Goal: Task Accomplishment & Management: Complete application form

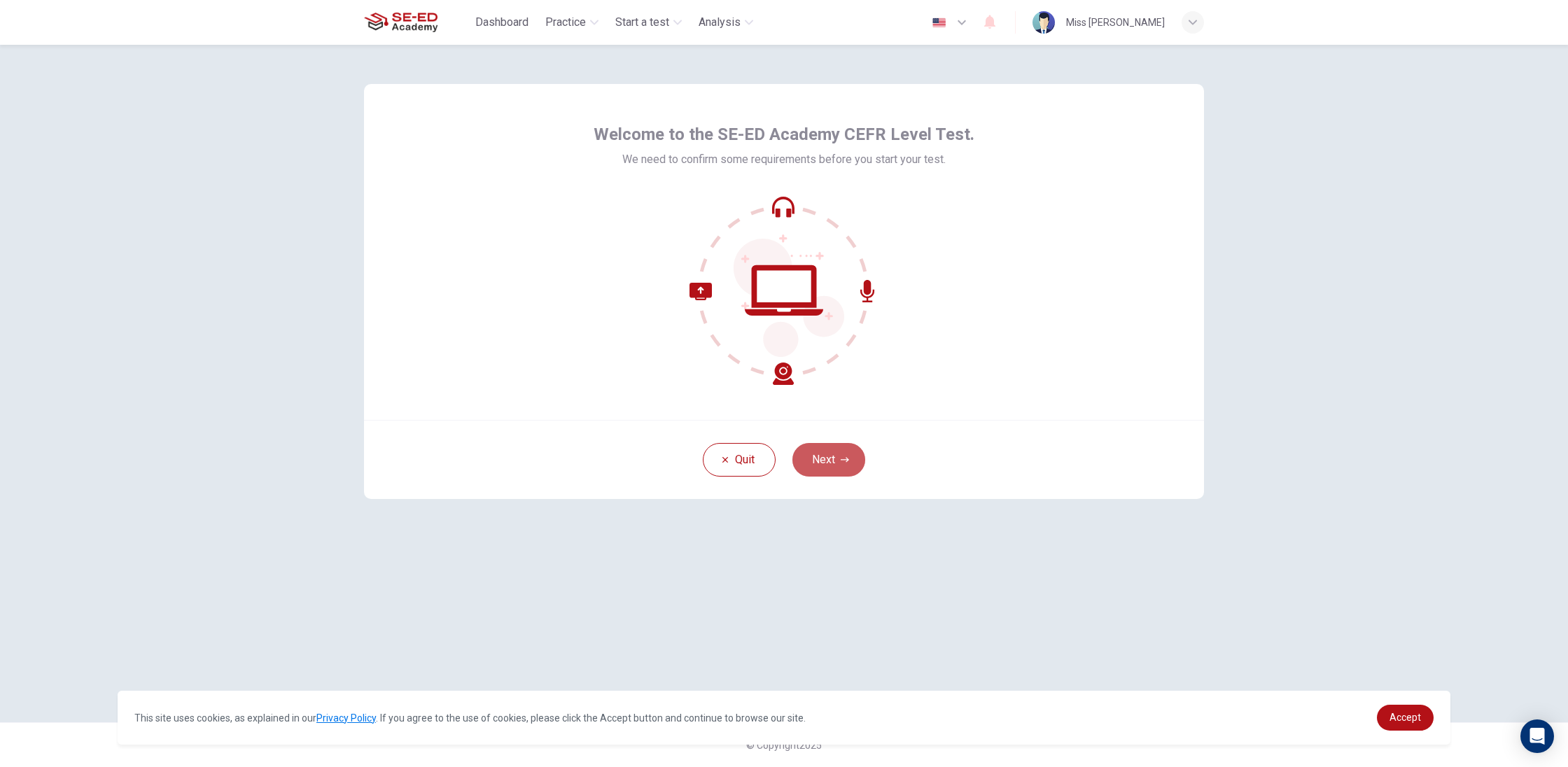
drag, startPoint x: 826, startPoint y: 453, endPoint x: 815, endPoint y: 70, distance: 383.2
click at [826, 453] on button "Next" at bounding box center [829, 460] width 73 height 34
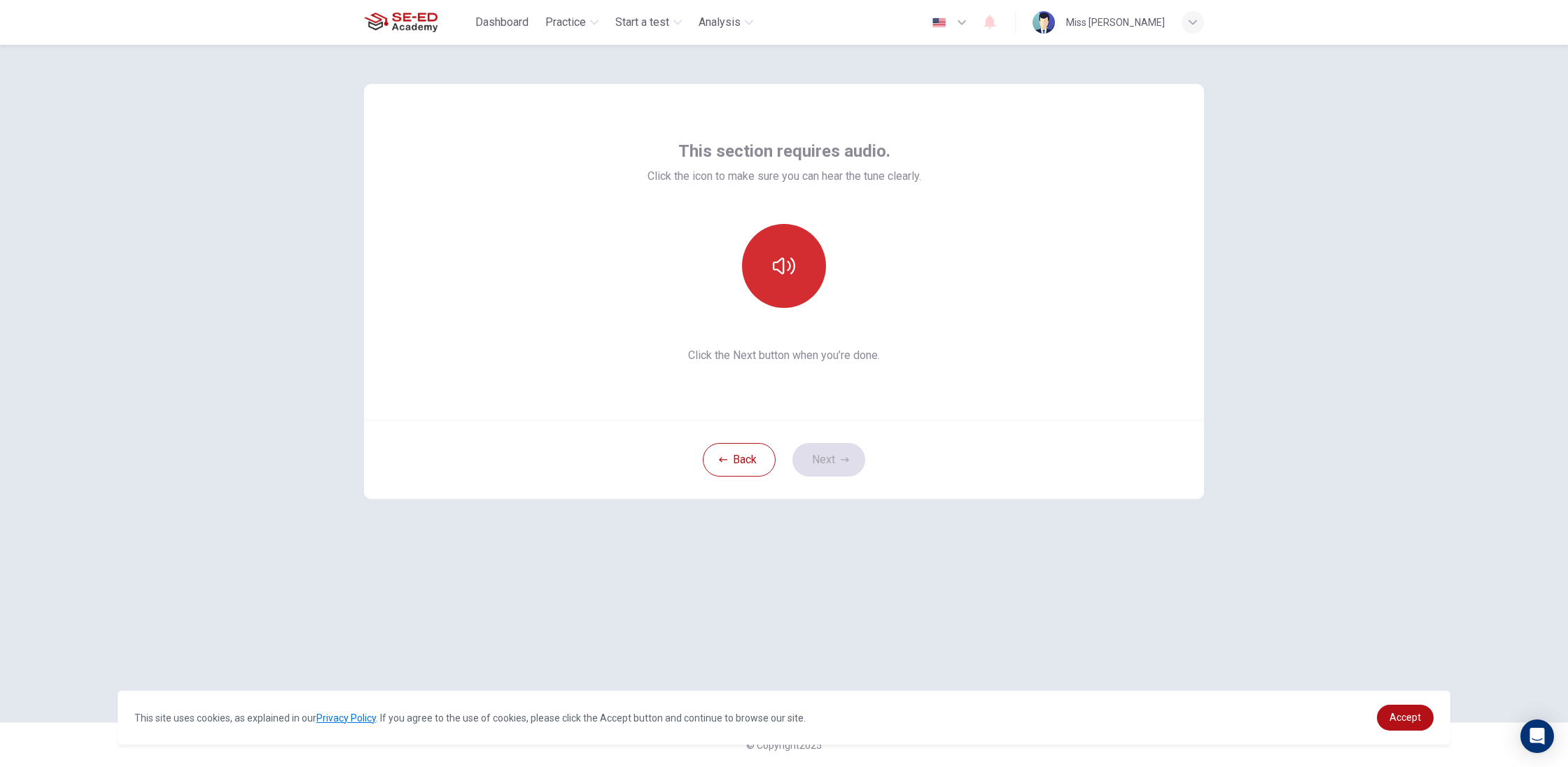
click at [808, 284] on button "button" at bounding box center [784, 266] width 84 height 84
click at [799, 280] on button "button" at bounding box center [784, 266] width 84 height 84
click at [850, 469] on button "Next" at bounding box center [829, 460] width 73 height 34
click at [800, 264] on div "Record" at bounding box center [784, 266] width 84 height 84
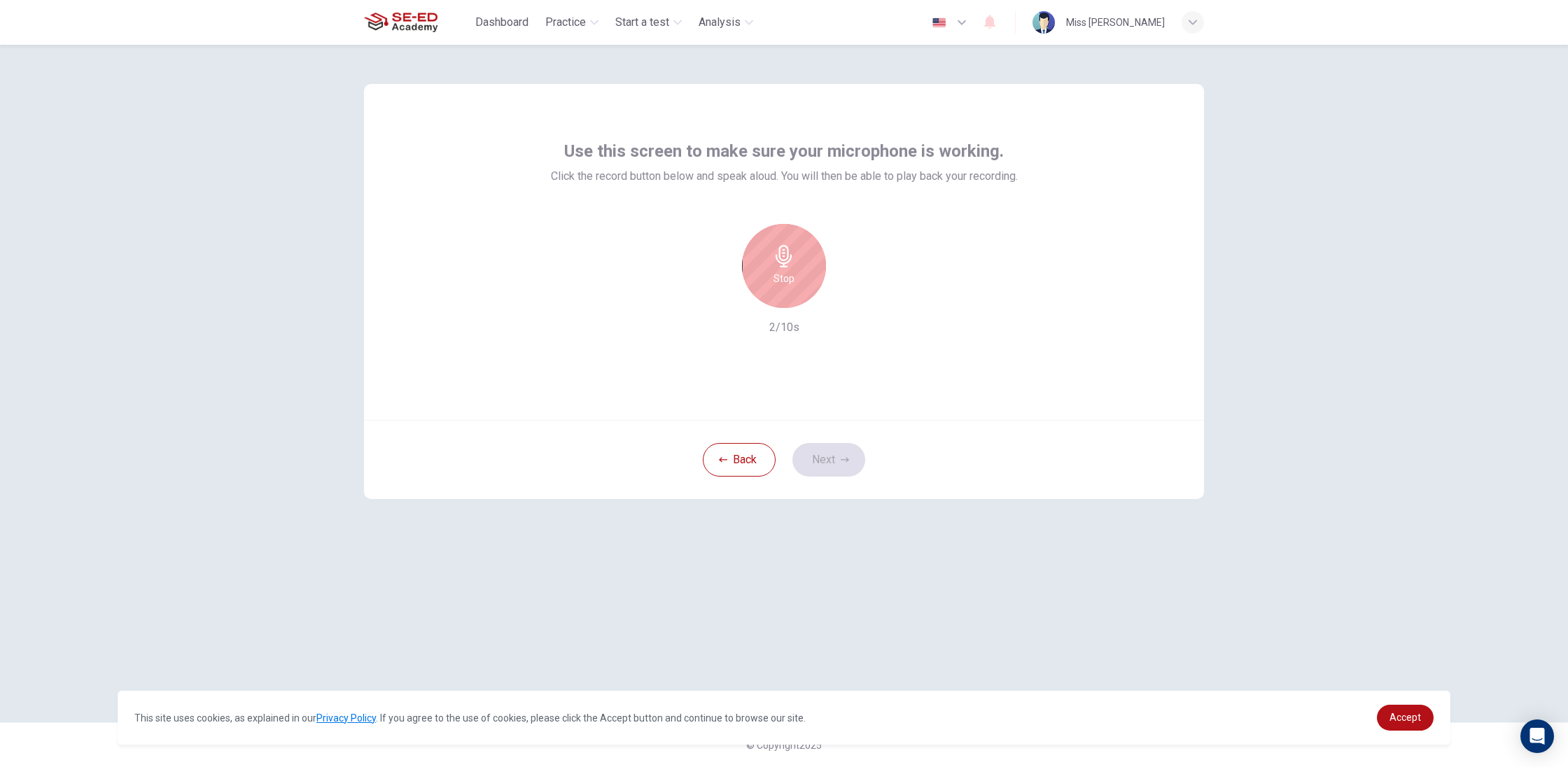
drag, startPoint x: 784, startPoint y: 310, endPoint x: 784, endPoint y: 288, distance: 22.0
click at [784, 311] on div "Stop 2/10s" at bounding box center [784, 280] width 467 height 112
drag, startPoint x: 784, startPoint y: 282, endPoint x: 789, endPoint y: 300, distance: 18.7
click at [784, 282] on h6 "Stop" at bounding box center [784, 279] width 21 height 16
click at [837, 308] on div "Record 2/10s" at bounding box center [784, 280] width 467 height 112
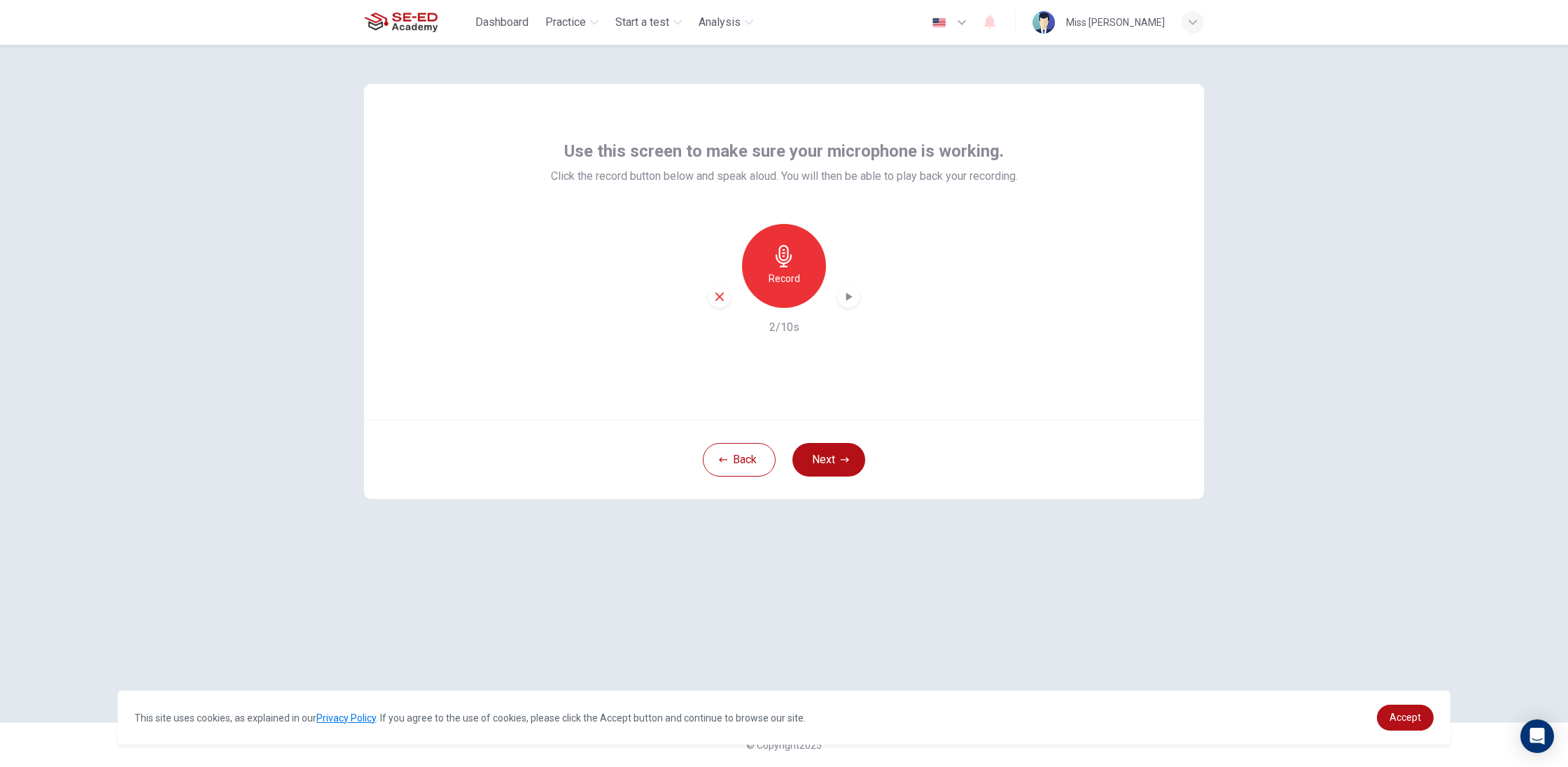
click at [840, 304] on div "button" at bounding box center [848, 296] width 22 height 22
click at [846, 457] on icon "button" at bounding box center [844, 459] width 8 height 5
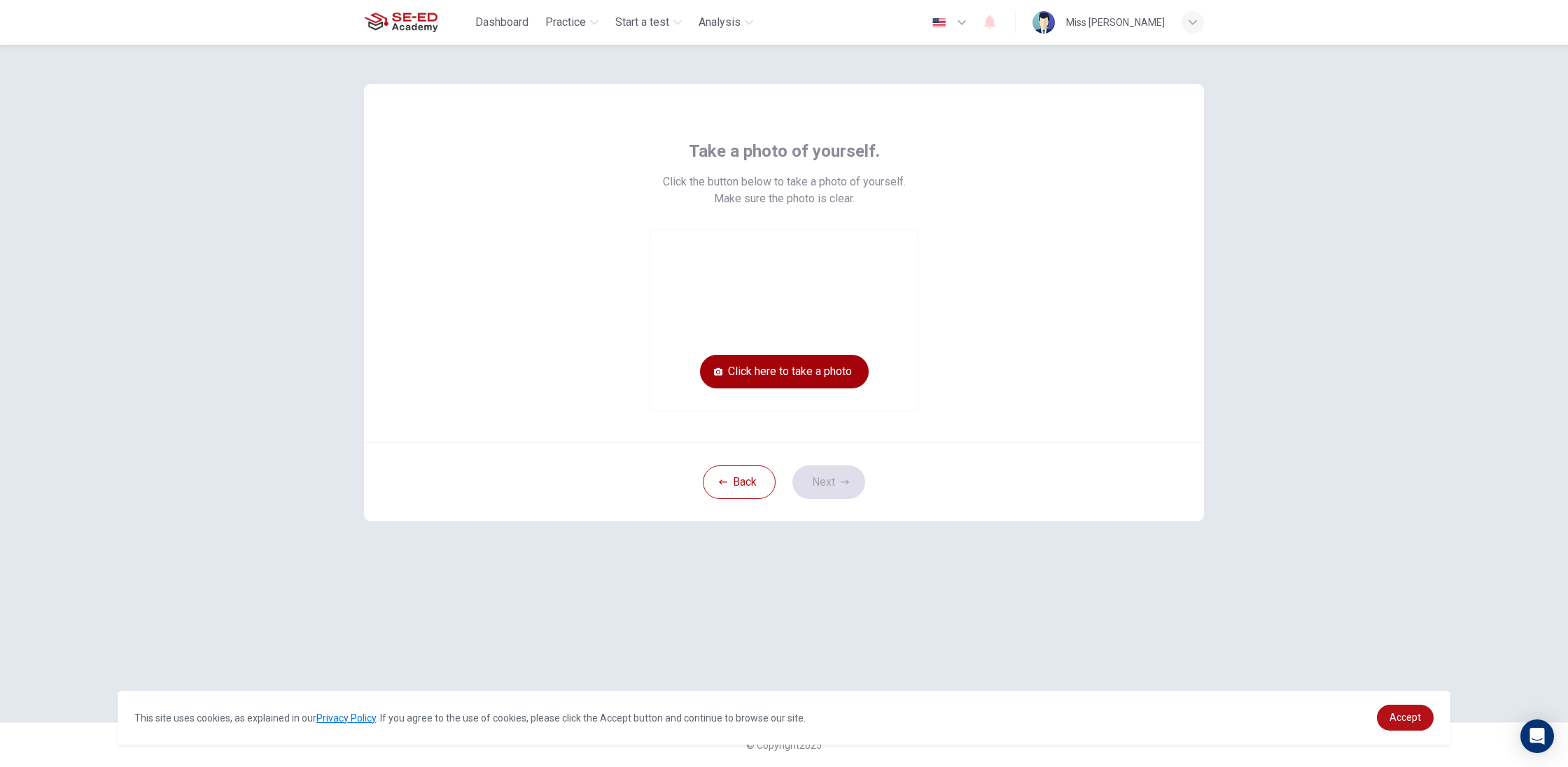
click at [736, 371] on button "Click here to take a photo" at bounding box center [784, 371] width 169 height 34
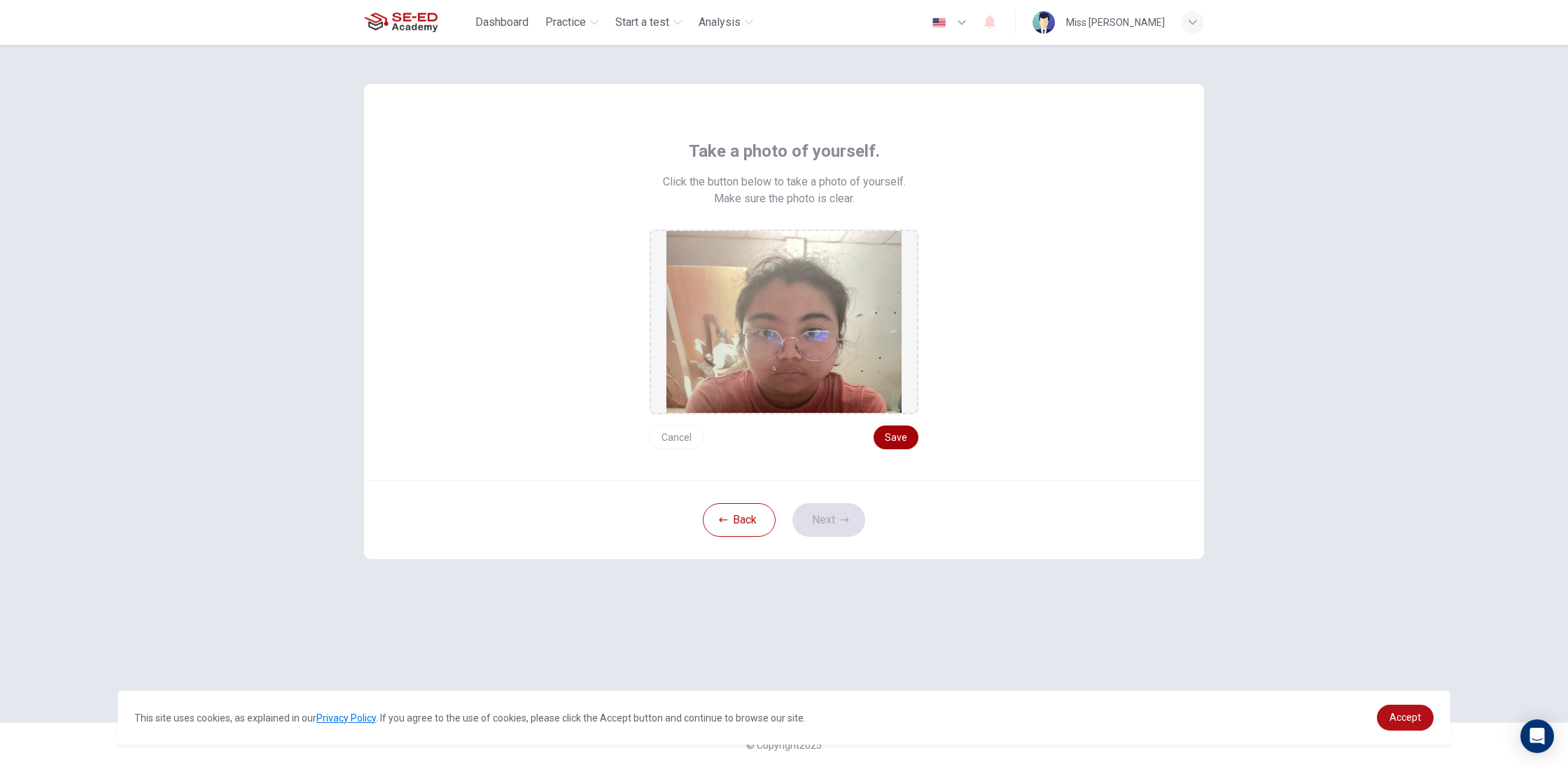
click at [891, 435] on button "Save" at bounding box center [895, 437] width 45 height 24
click at [834, 518] on button "Next" at bounding box center [829, 519] width 73 height 34
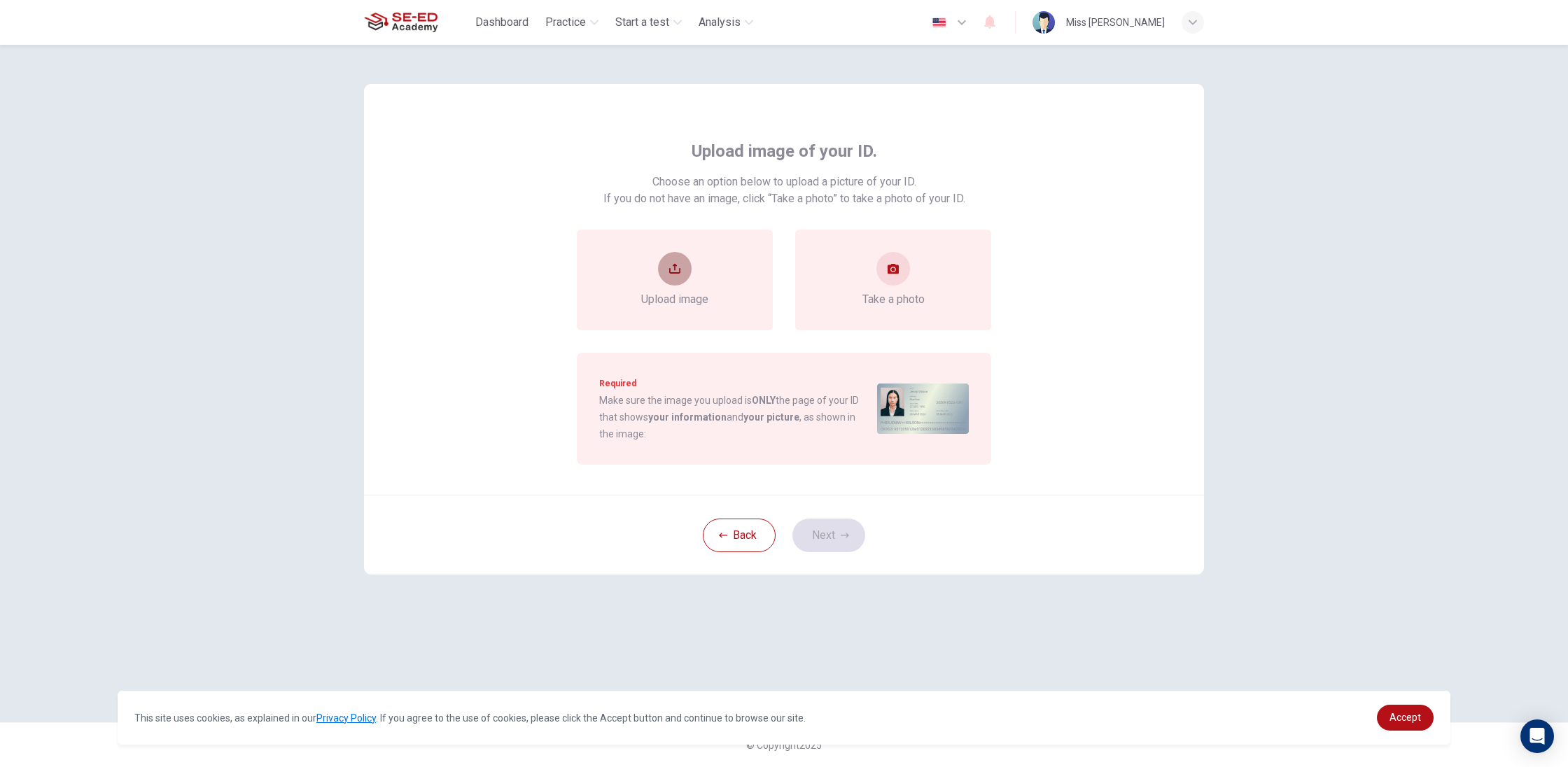
click at [669, 277] on button "upload" at bounding box center [675, 269] width 34 height 34
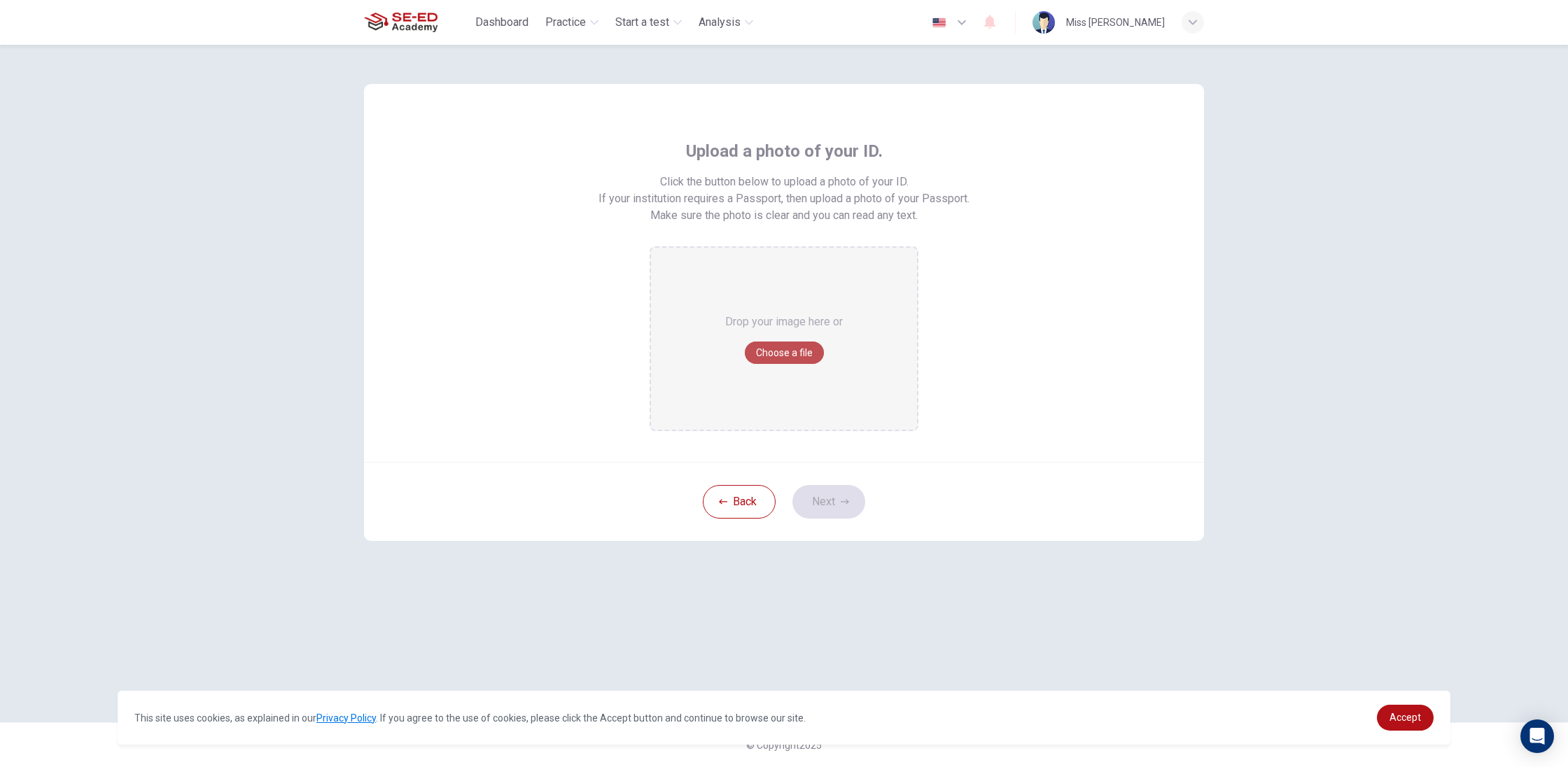
click at [795, 358] on button "Choose a file" at bounding box center [784, 353] width 80 height 22
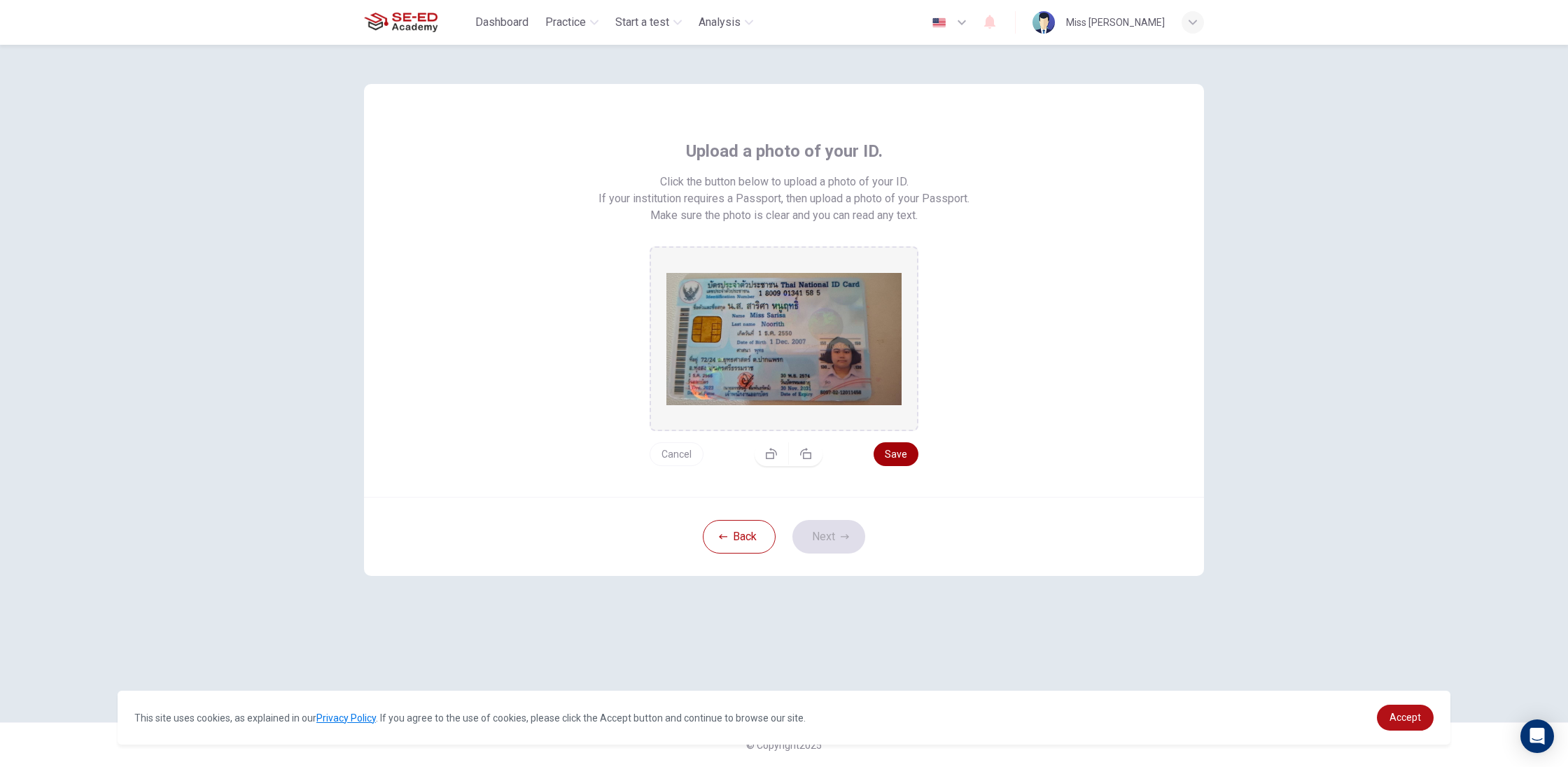
click at [887, 459] on button "Save" at bounding box center [895, 454] width 45 height 24
click at [817, 548] on button "Next" at bounding box center [829, 537] width 73 height 34
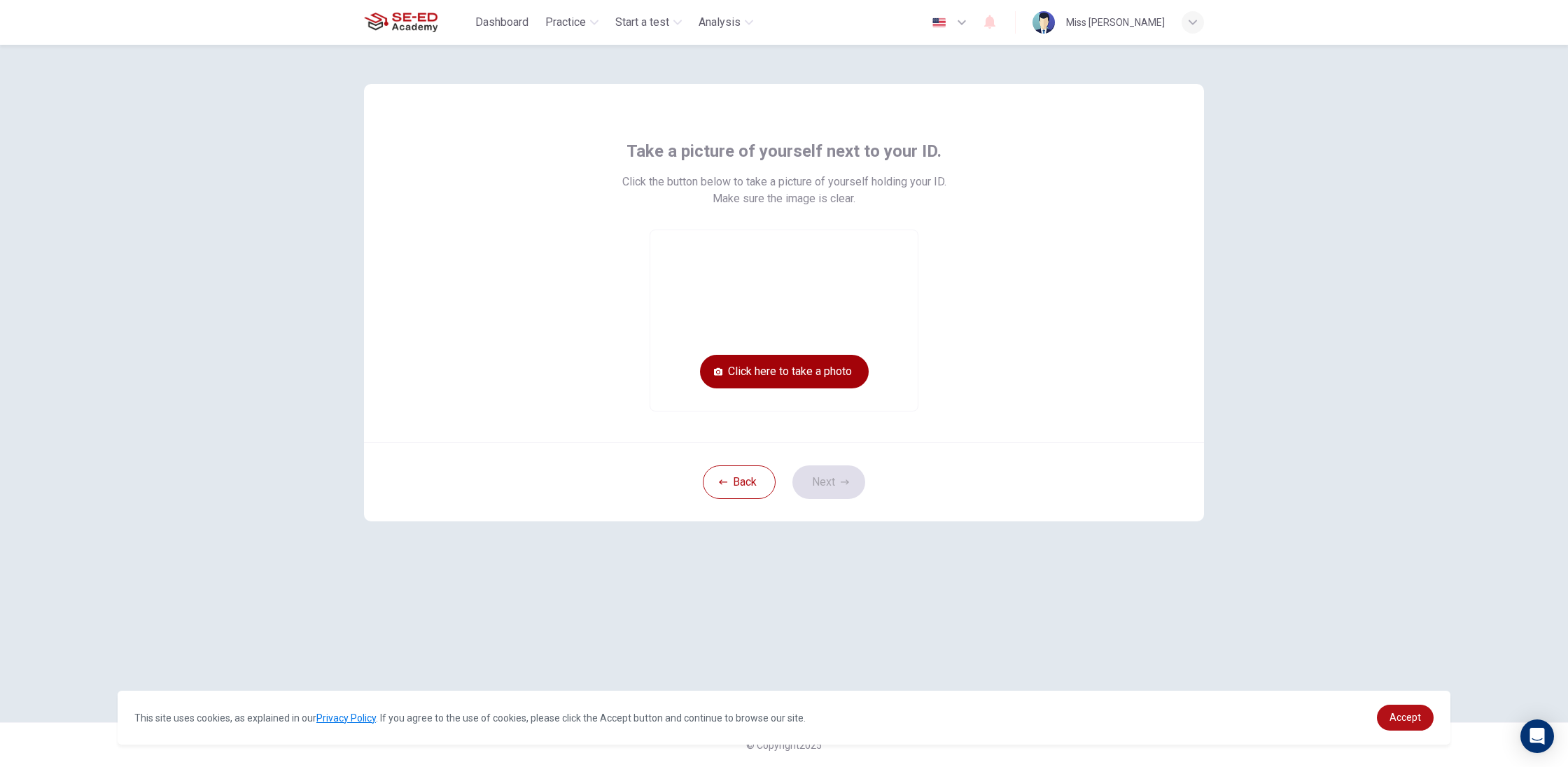
click at [820, 381] on button "Click here to take a photo" at bounding box center [784, 371] width 169 height 34
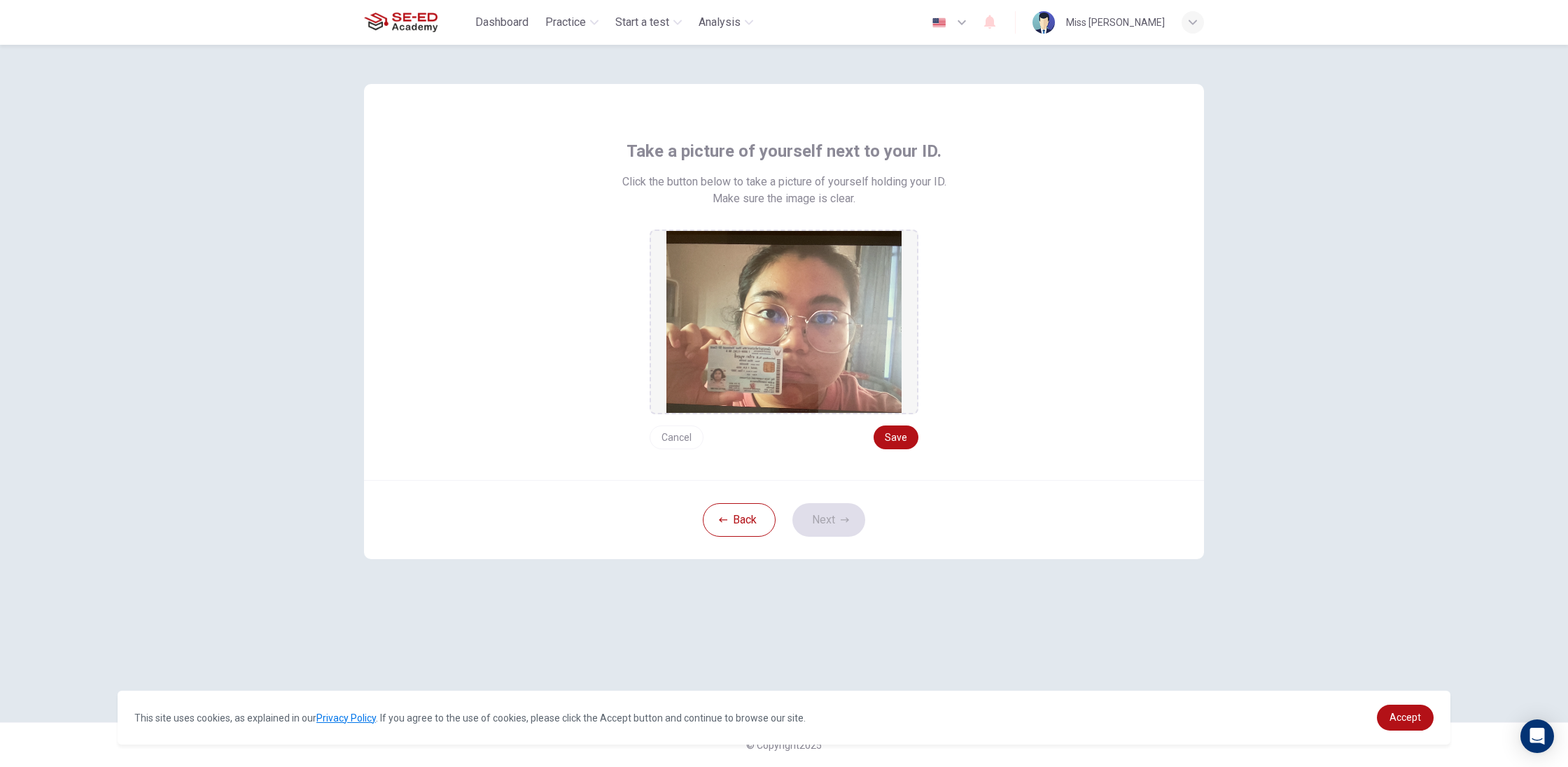
click at [658, 431] on button "Cancel" at bounding box center [676, 437] width 54 height 24
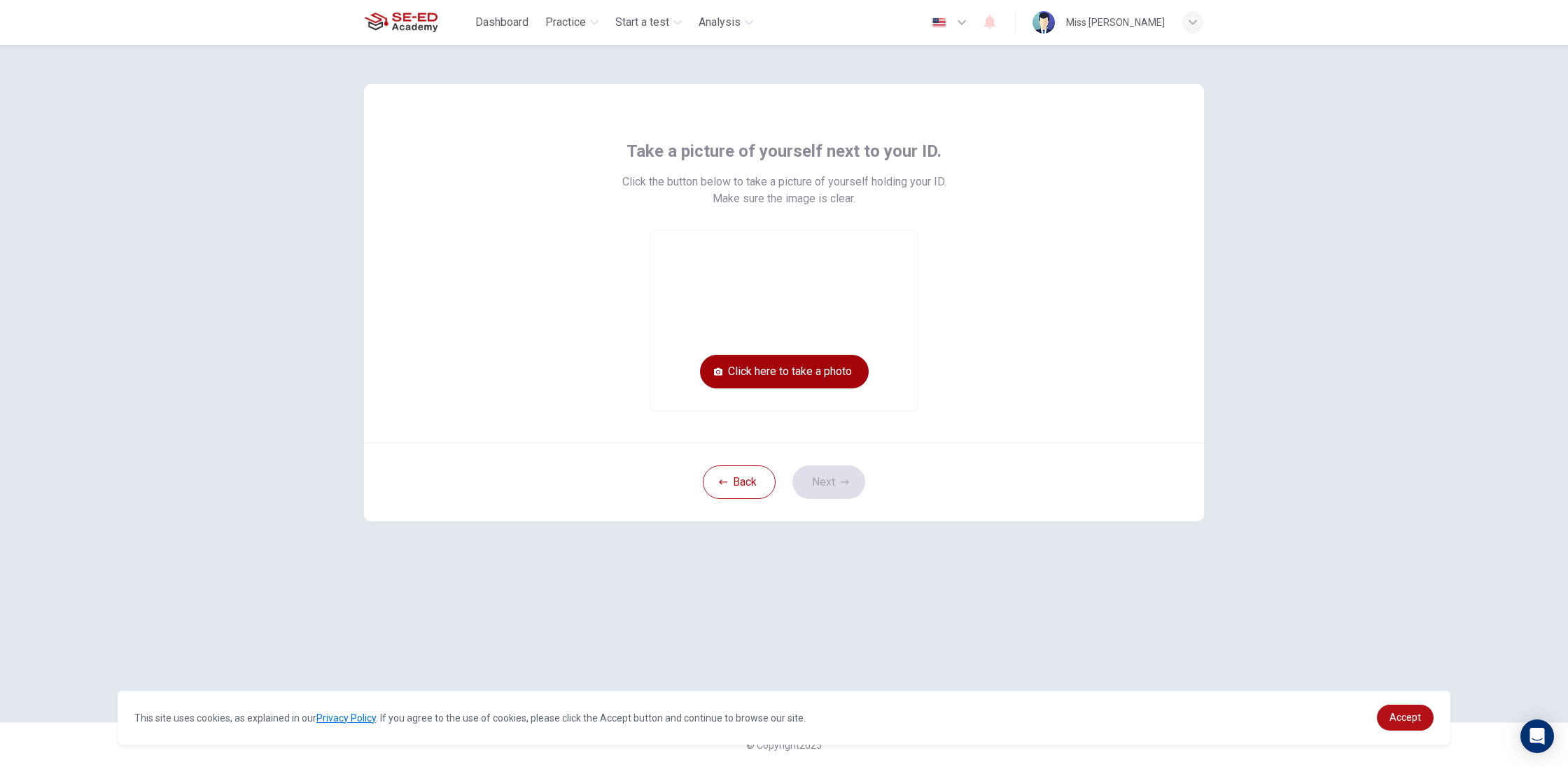
click at [795, 375] on button "Click here to take a photo" at bounding box center [784, 371] width 169 height 34
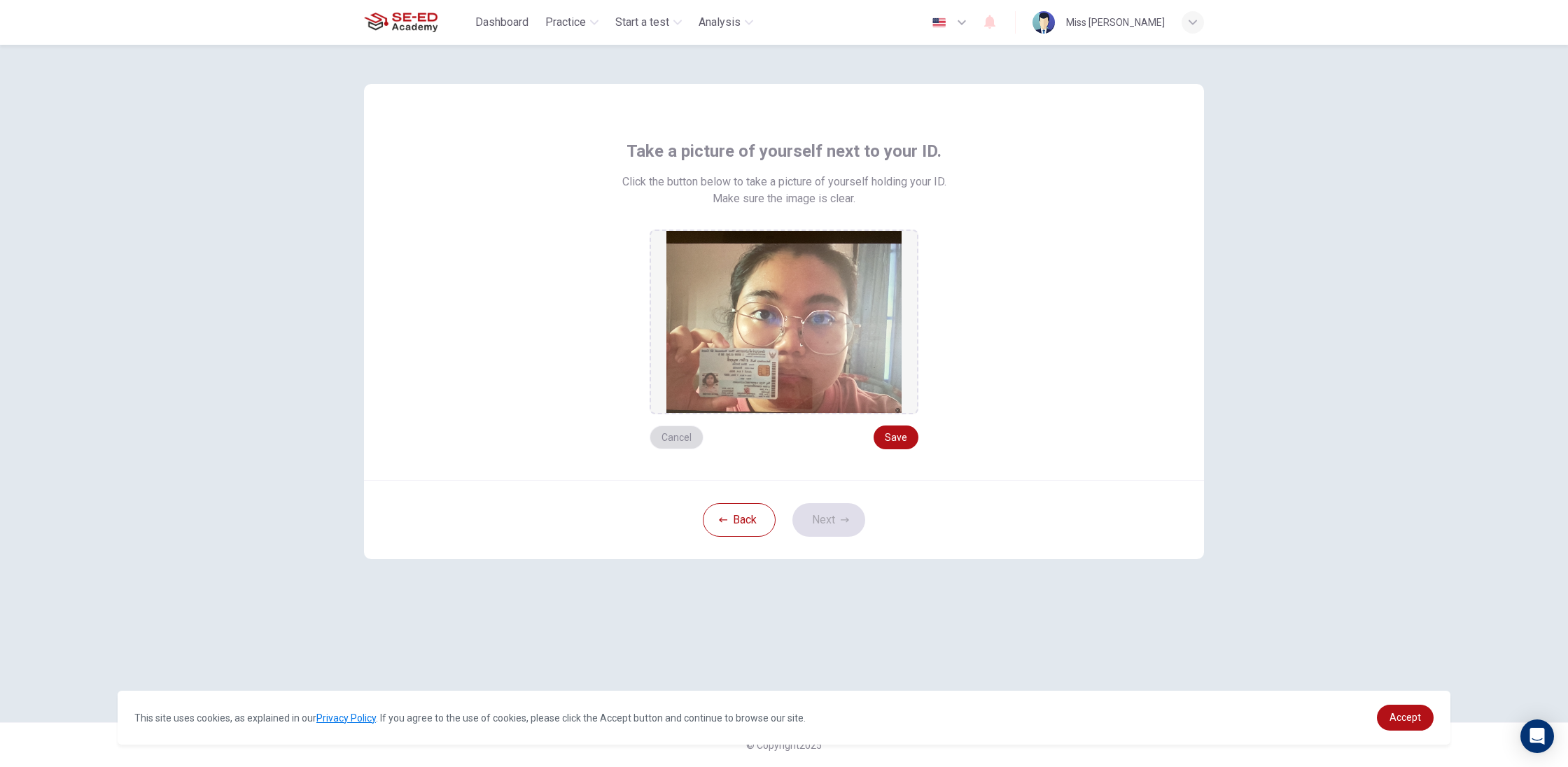
click at [661, 436] on button "Cancel" at bounding box center [676, 437] width 54 height 24
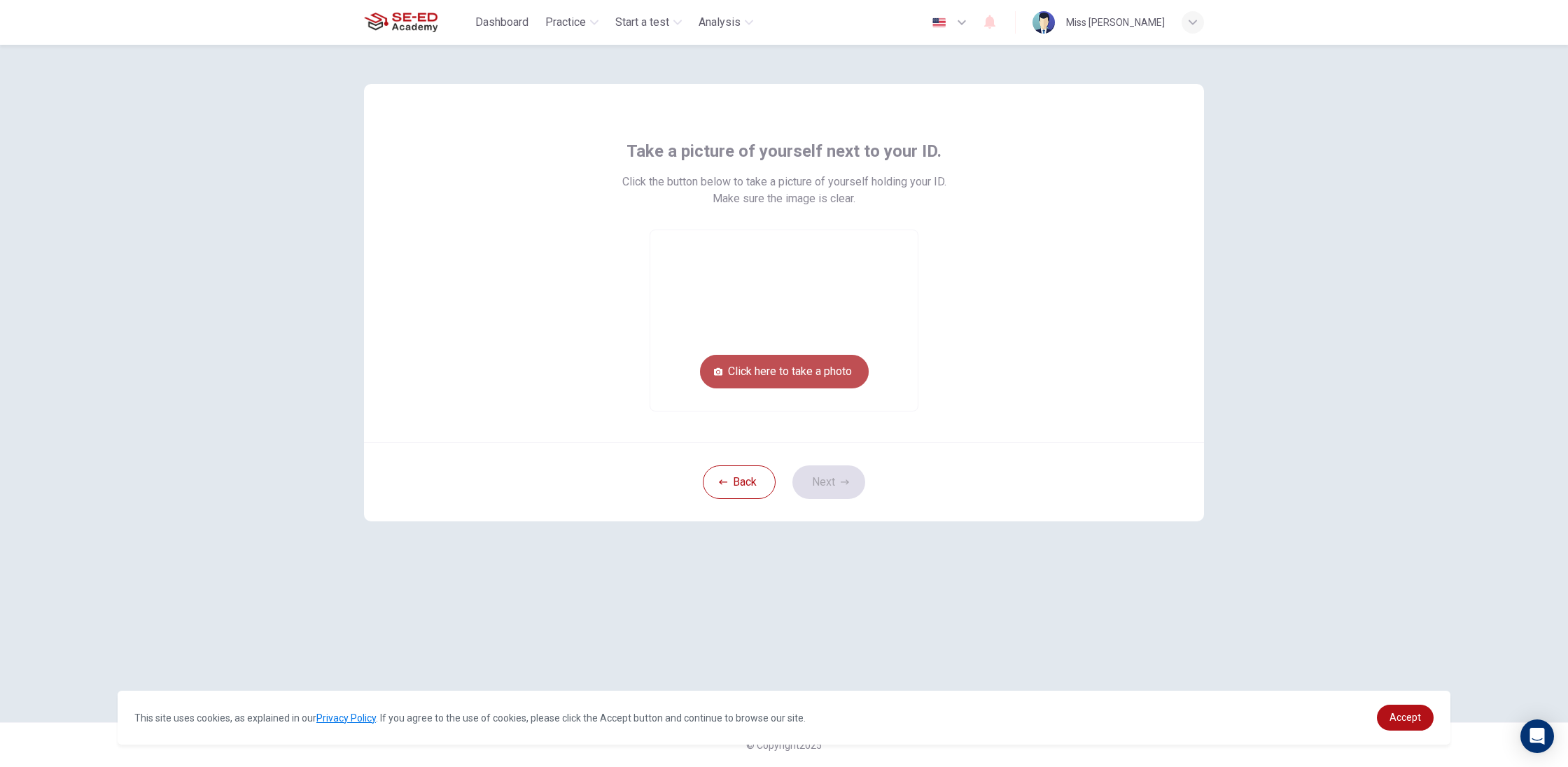
click at [793, 379] on button "Click here to take a photo" at bounding box center [784, 371] width 169 height 34
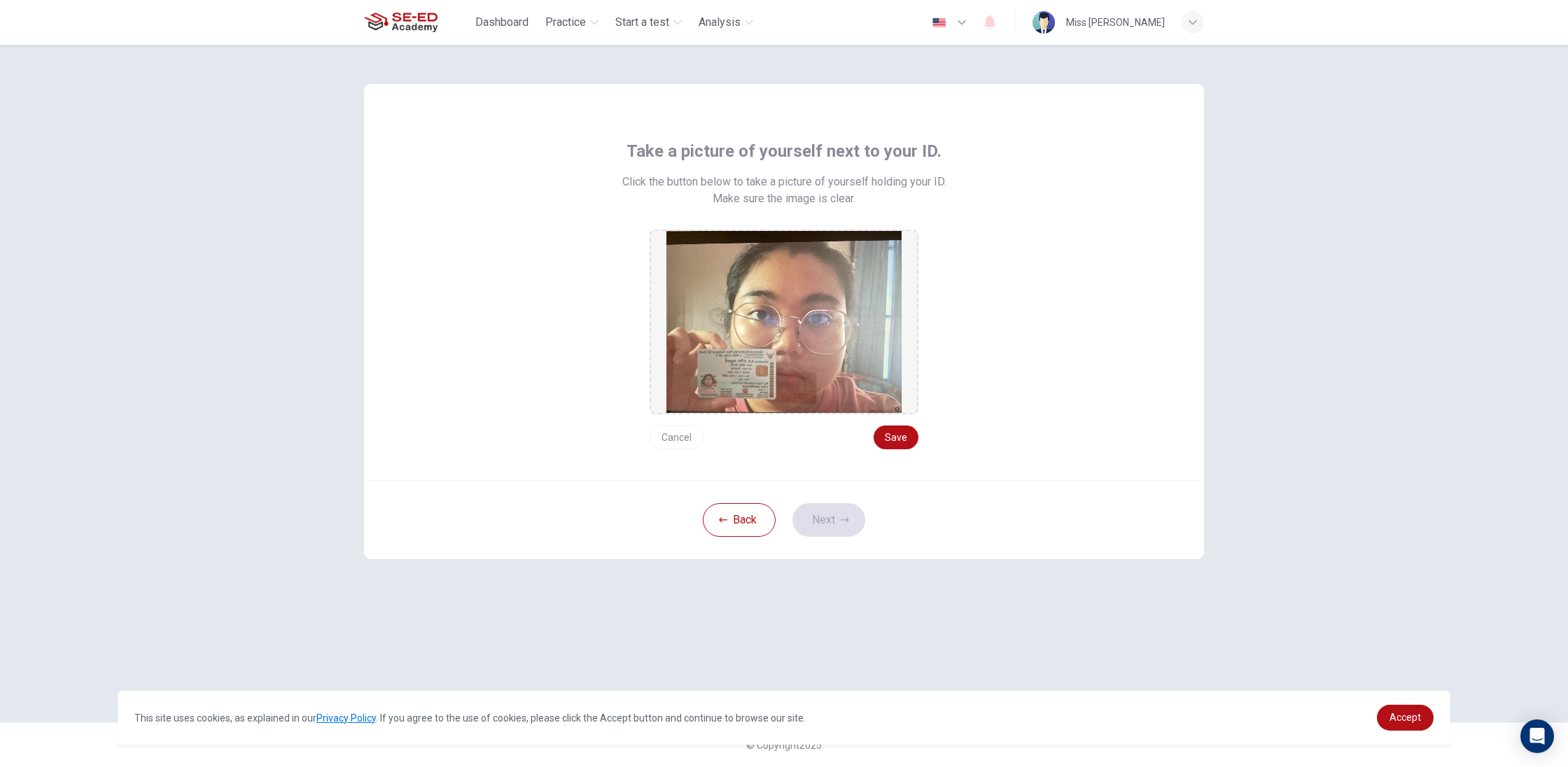
click at [685, 442] on button "Cancel" at bounding box center [676, 437] width 54 height 24
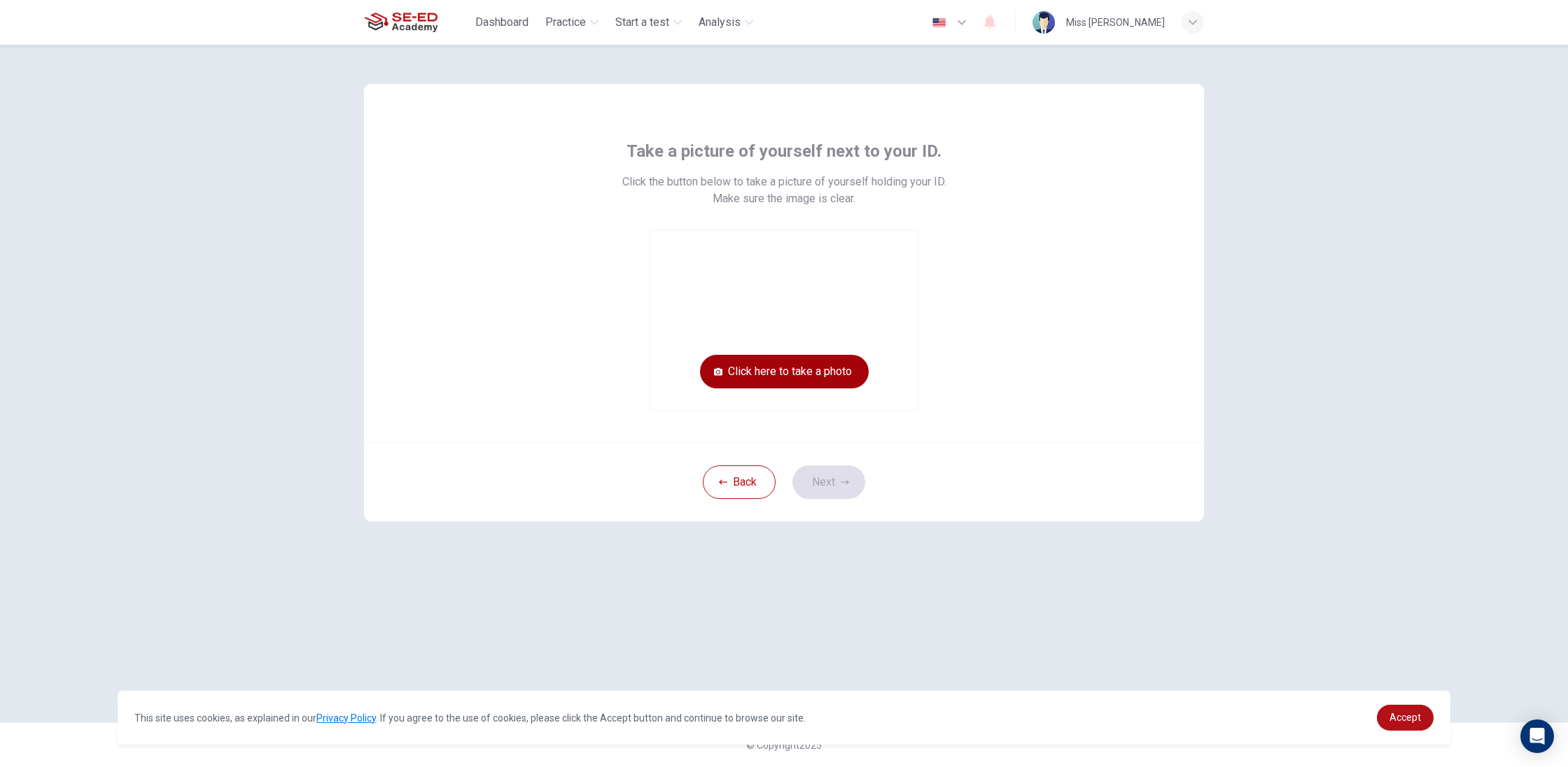
click at [767, 375] on button "Click here to take a photo" at bounding box center [784, 371] width 169 height 34
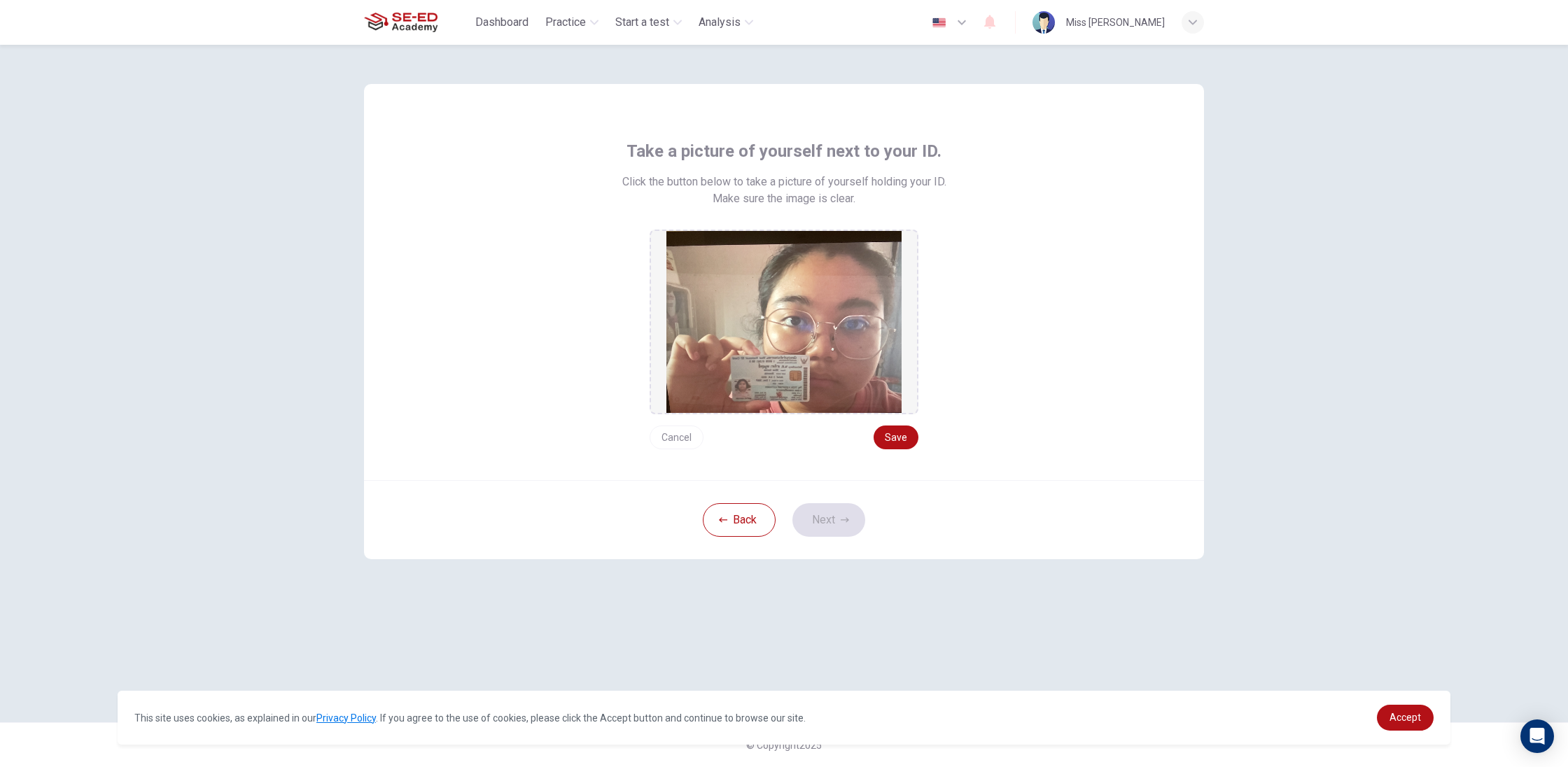
click at [666, 438] on button "Cancel" at bounding box center [676, 437] width 54 height 24
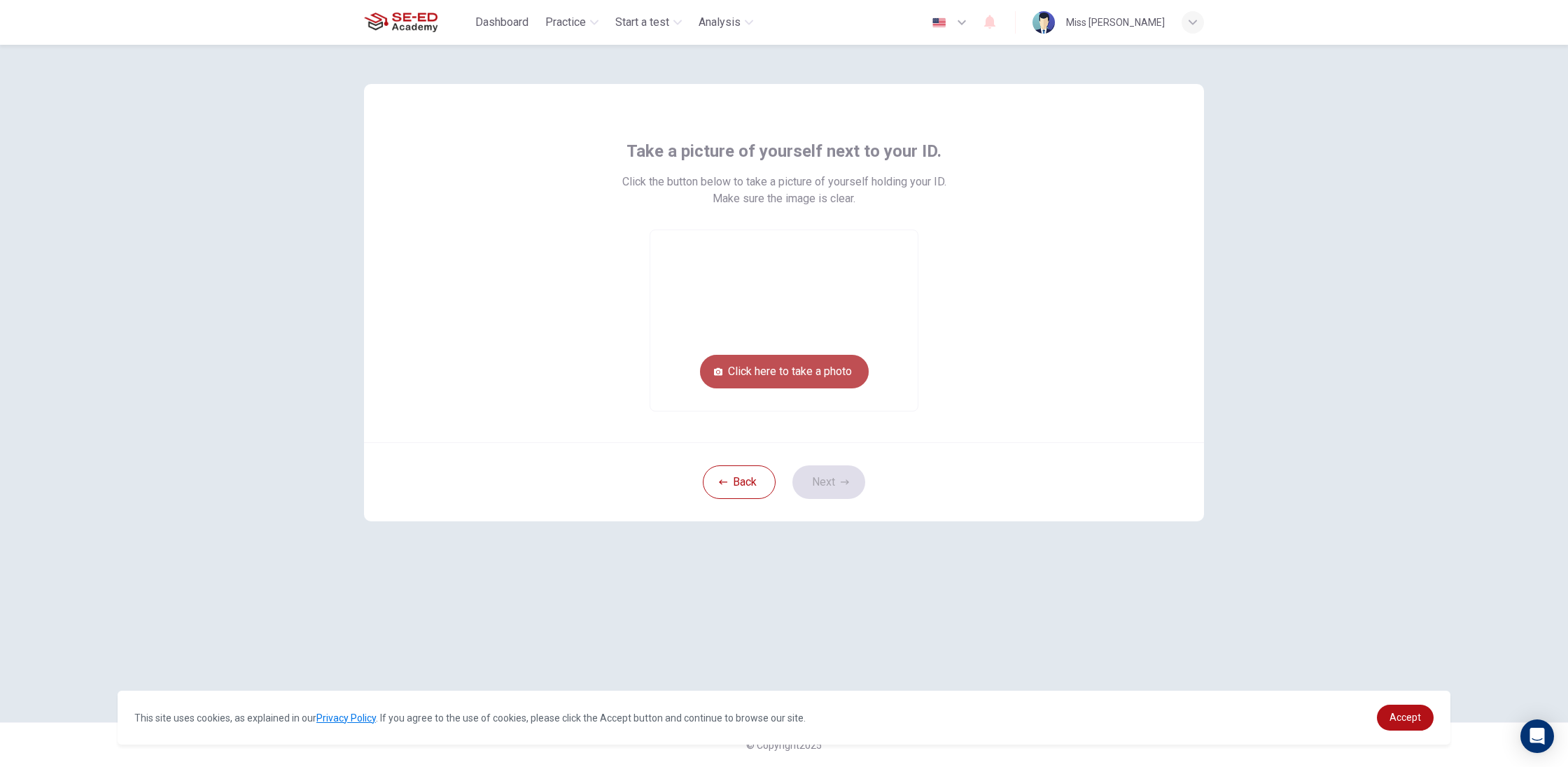
click at [733, 369] on button "Click here to take a photo" at bounding box center [784, 371] width 169 height 34
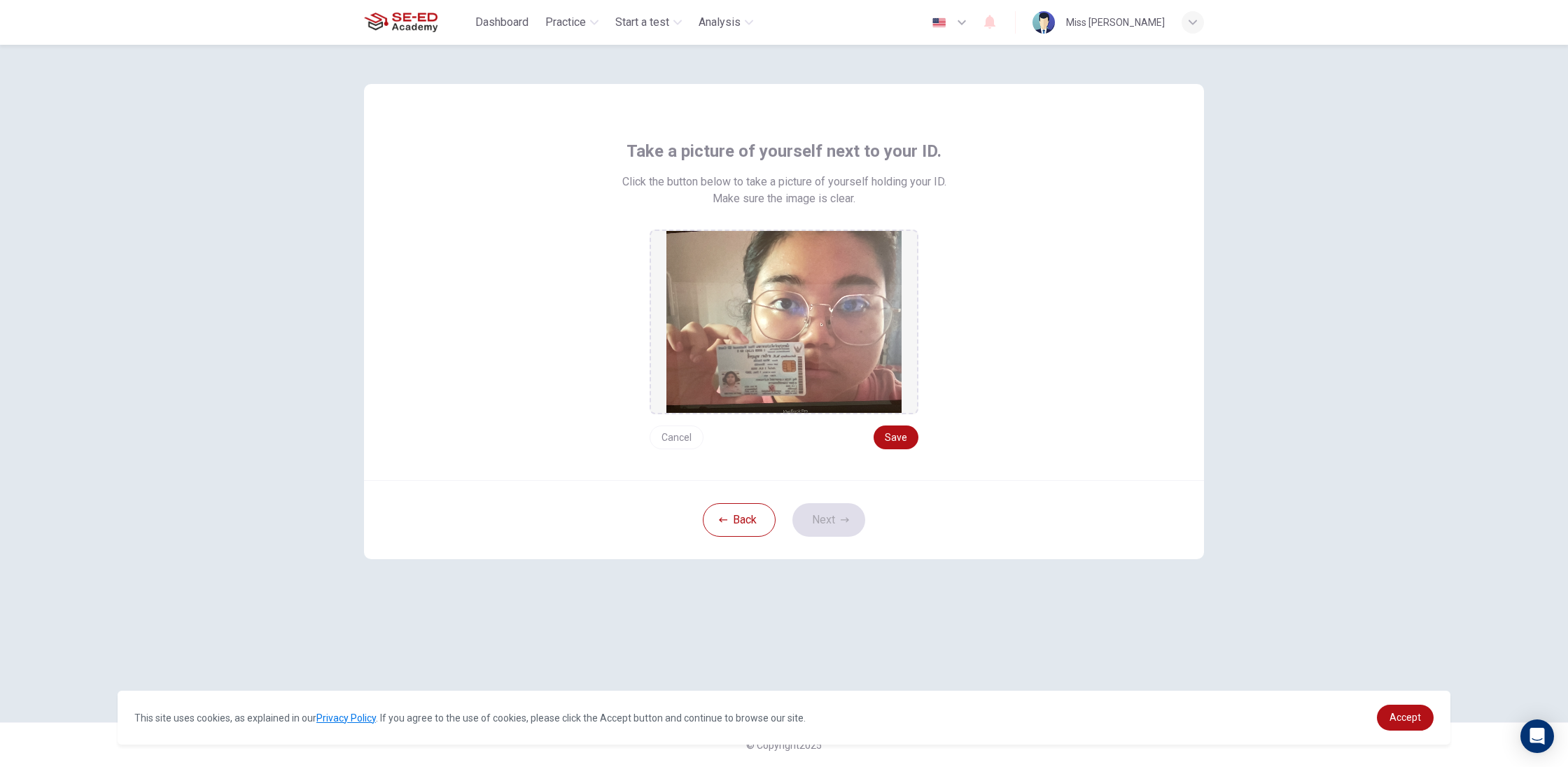
click at [680, 437] on button "Cancel" at bounding box center [676, 437] width 54 height 24
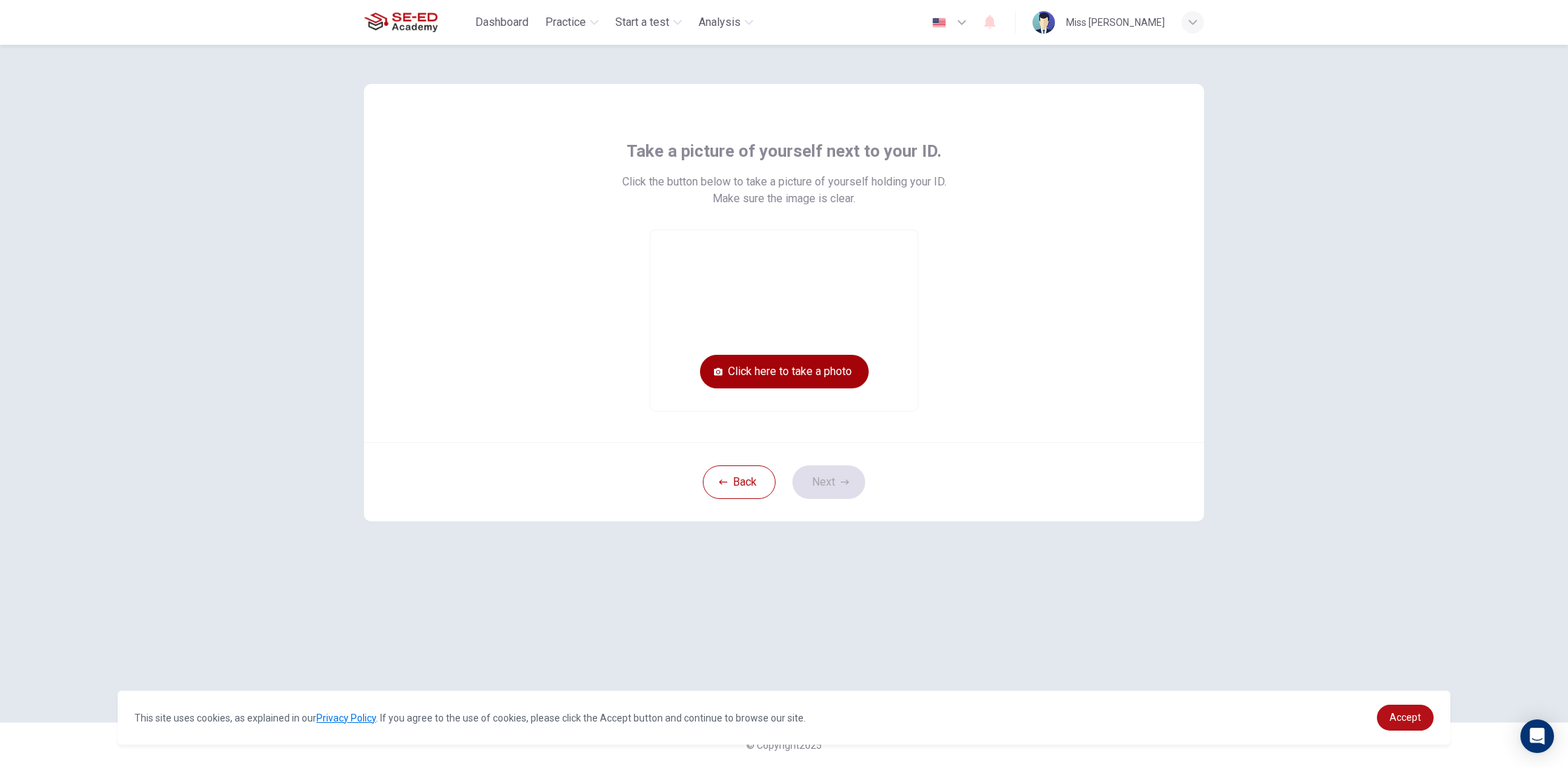
click at [741, 383] on button "Click here to take a photo" at bounding box center [784, 371] width 169 height 34
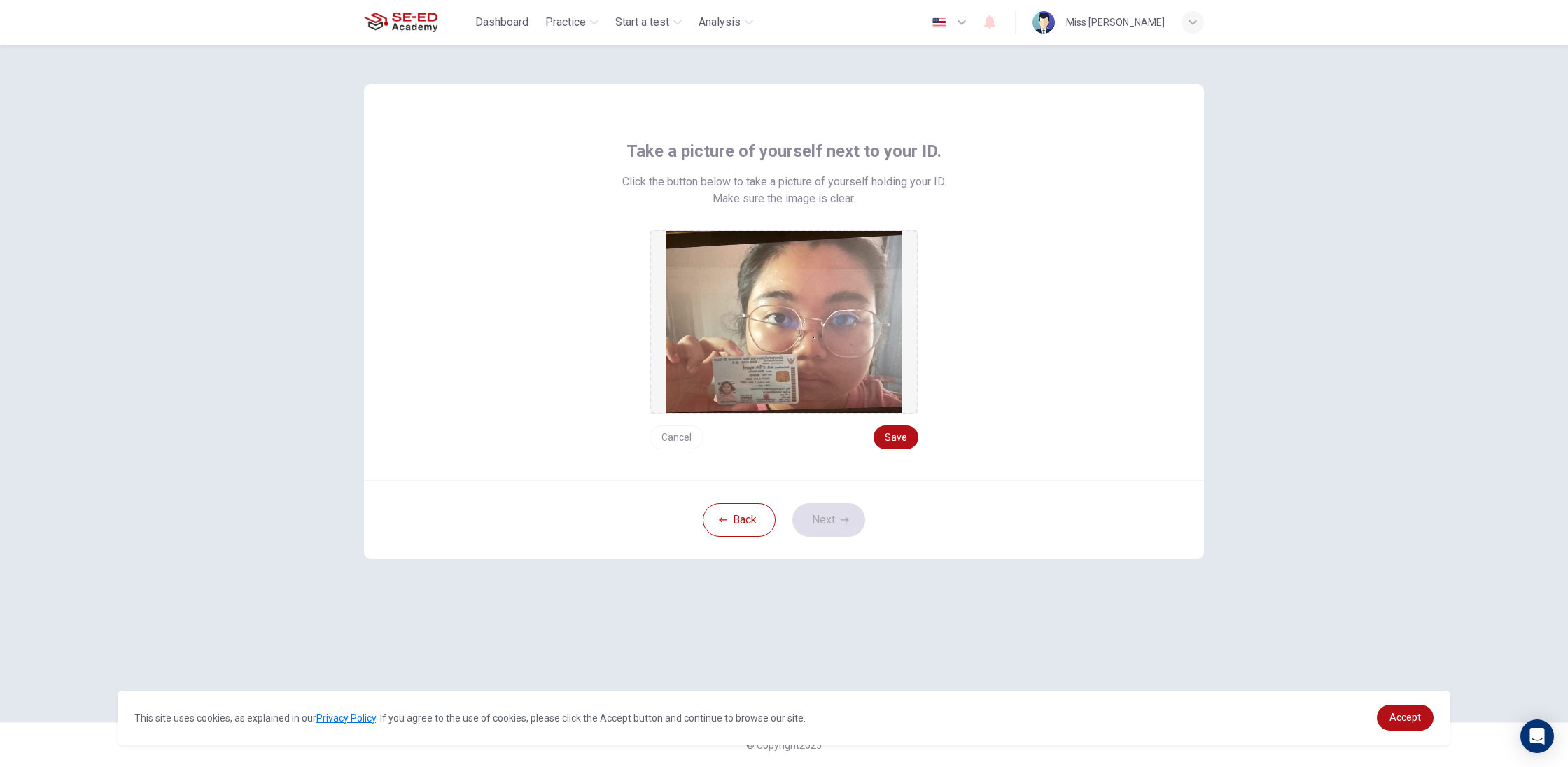
click at [668, 432] on button "Cancel" at bounding box center [676, 437] width 54 height 24
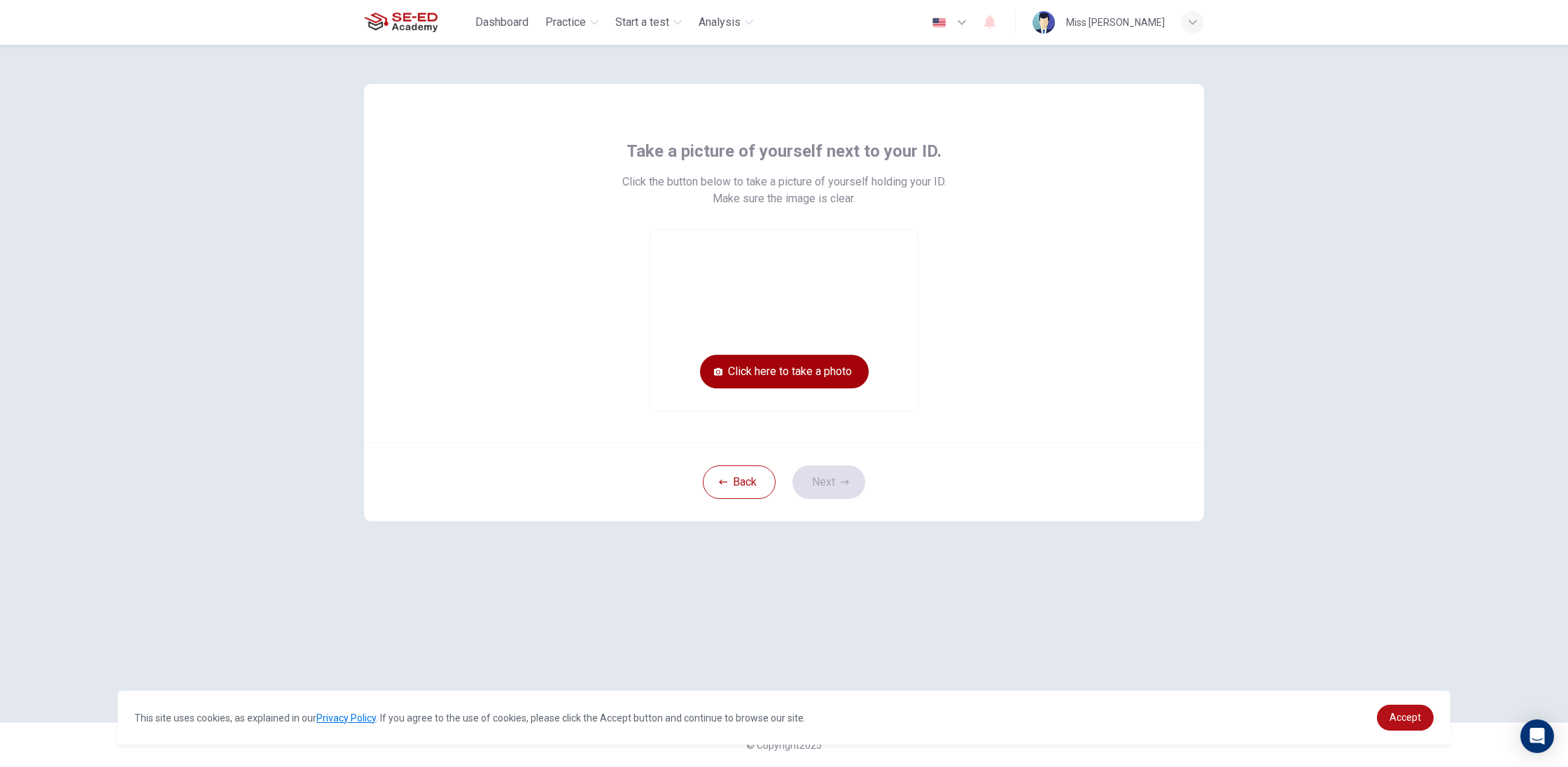
click at [749, 368] on button "Click here to take a photo" at bounding box center [784, 371] width 169 height 34
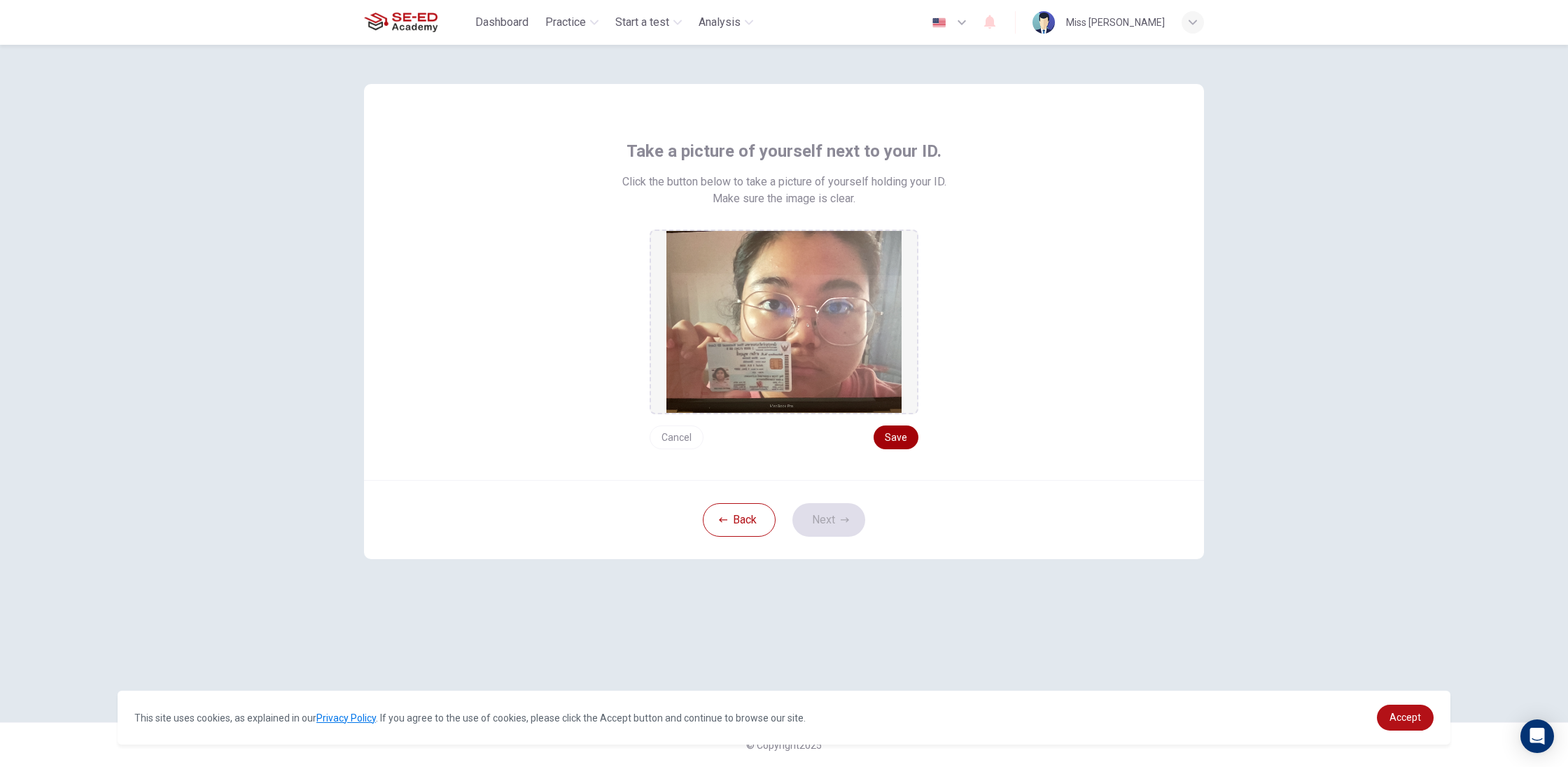
click at [889, 442] on button "Save" at bounding box center [895, 437] width 45 height 24
click at [835, 530] on button "Next" at bounding box center [829, 519] width 73 height 34
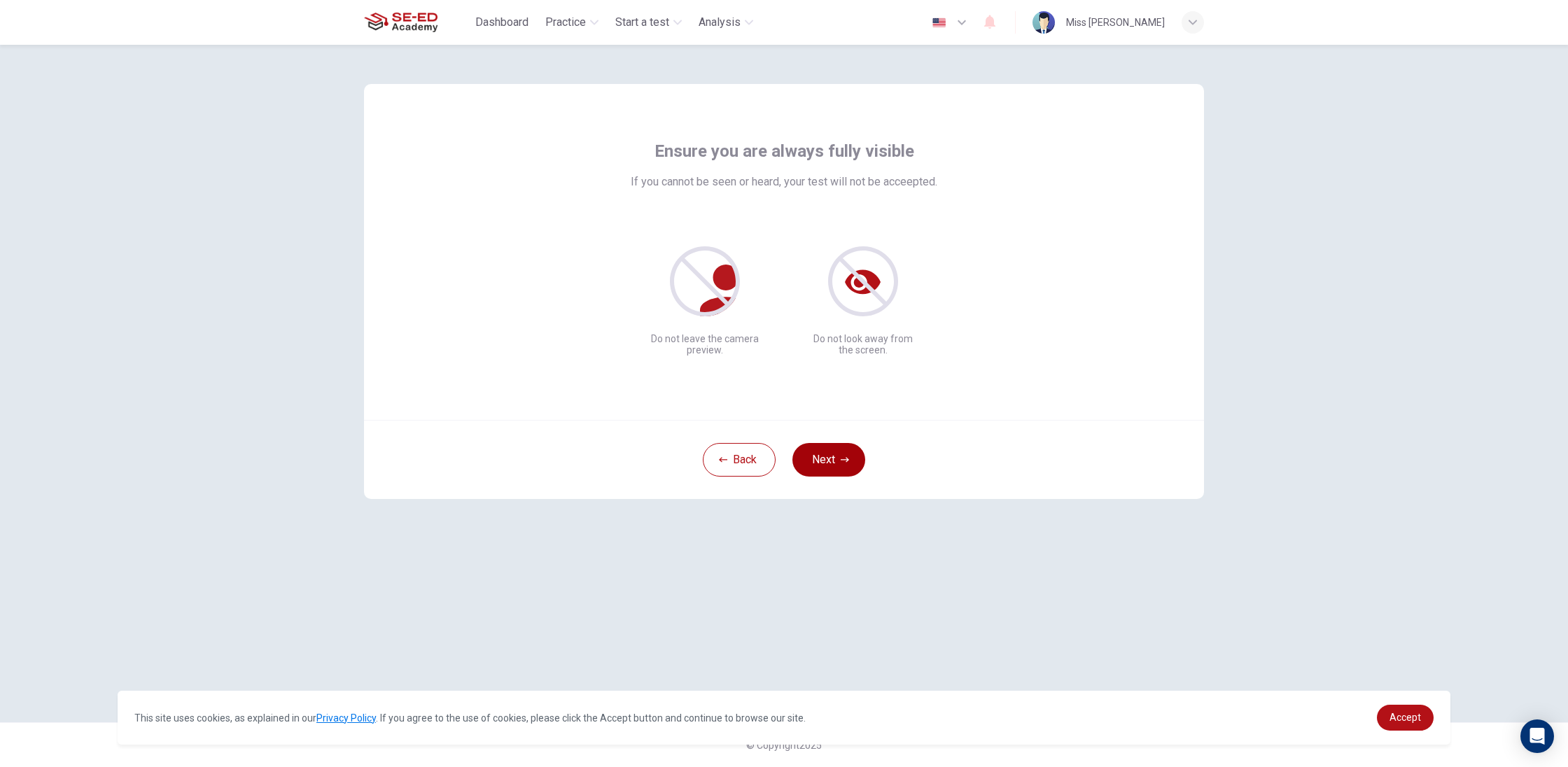
click at [834, 453] on button "Next" at bounding box center [829, 460] width 73 height 34
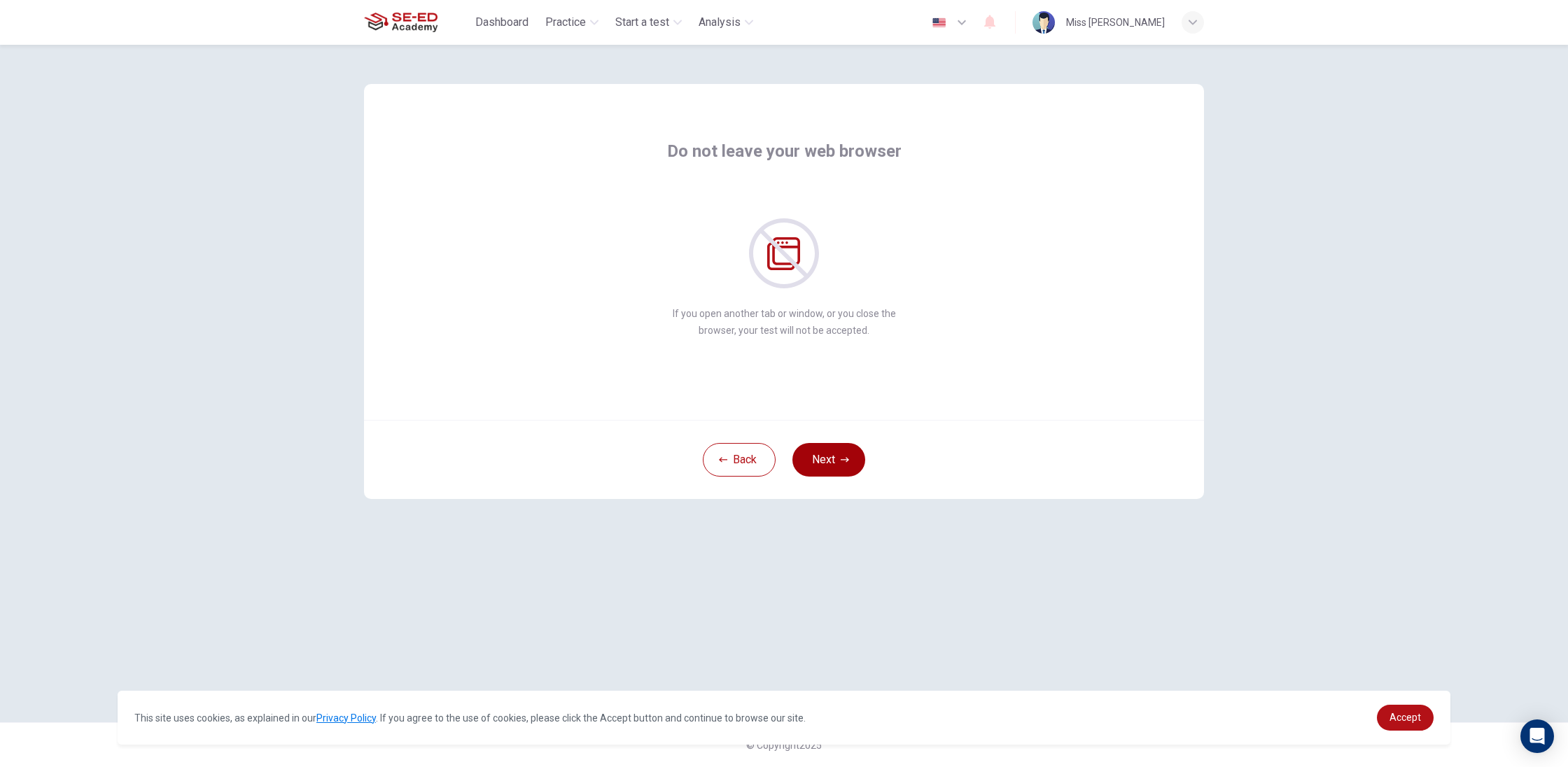
click at [827, 458] on button "Next" at bounding box center [829, 460] width 73 height 34
drag, startPoint x: 1353, startPoint y: 98, endPoint x: 1327, endPoint y: 46, distance: 58.1
click at [1353, 97] on div "Do not speak unless instructed If you talk to anyone during the test, your test…" at bounding box center [784, 406] width 1568 height 722
click at [847, 472] on button "Next" at bounding box center [829, 460] width 73 height 34
click at [795, 462] on button "Next" at bounding box center [829, 460] width 73 height 34
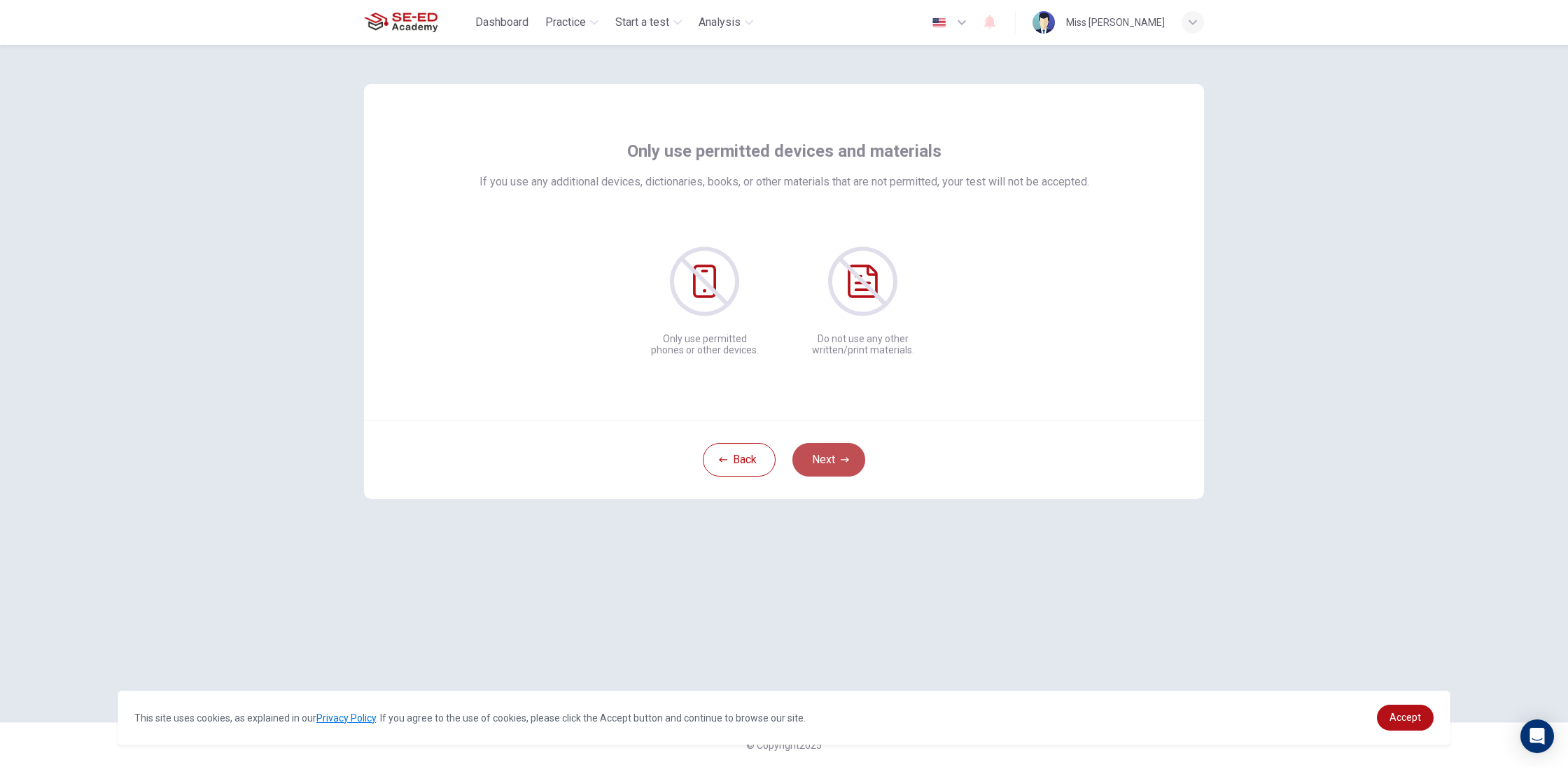
click at [817, 459] on button "Next" at bounding box center [829, 460] width 73 height 34
